Goal: Task Accomplishment & Management: Manage account settings

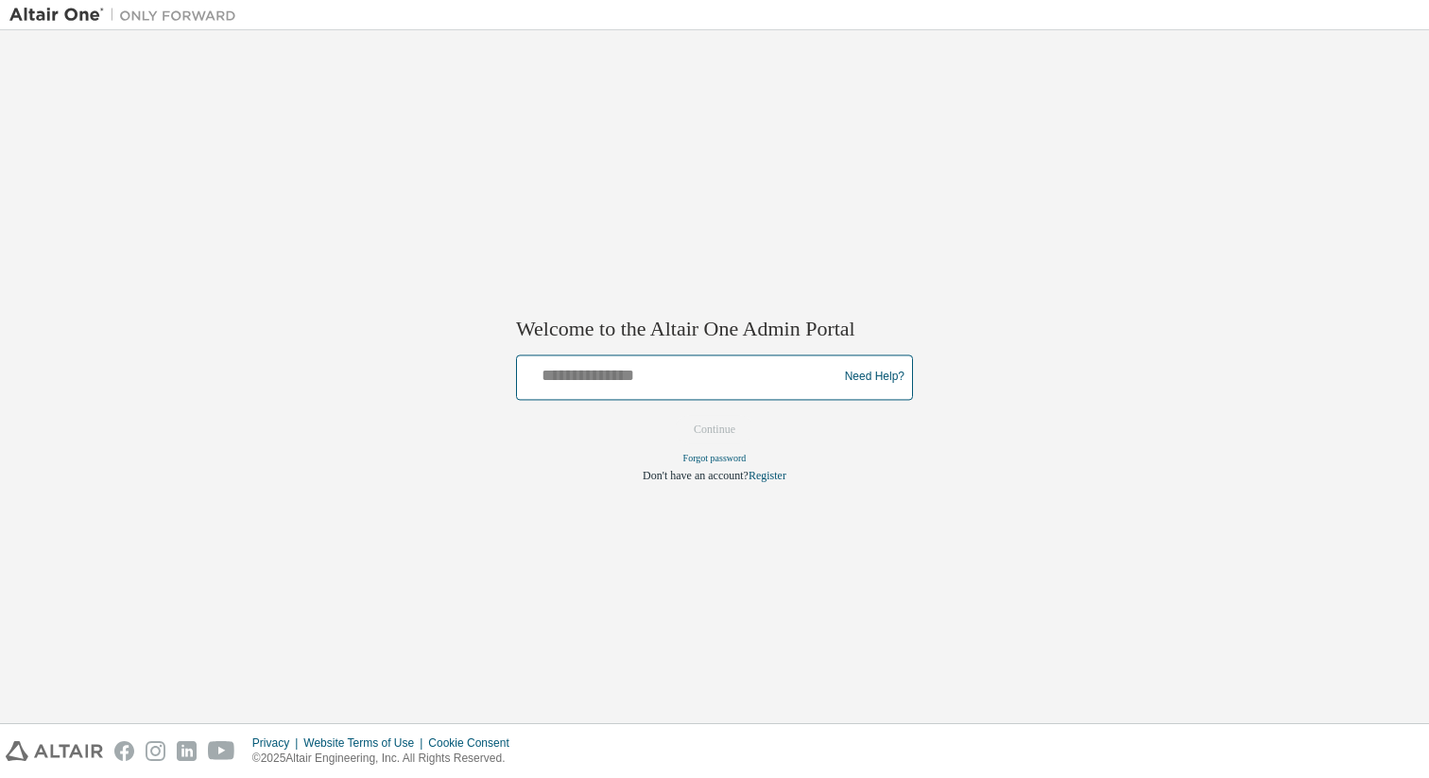
click at [580, 384] on input "text" at bounding box center [679, 372] width 311 height 27
type input "**********"
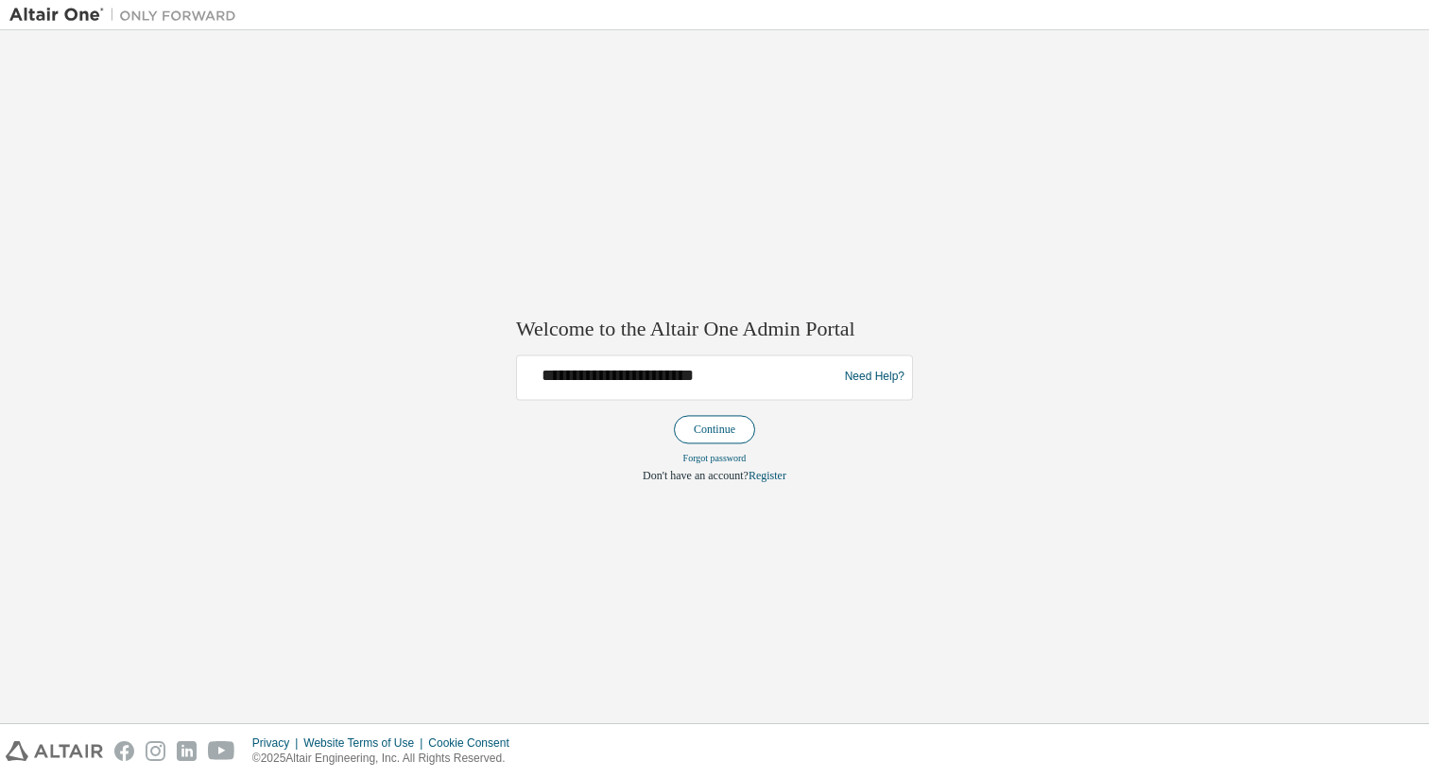
click at [725, 436] on button "Continue" at bounding box center [714, 429] width 81 height 28
